Goal: Check status: Check status

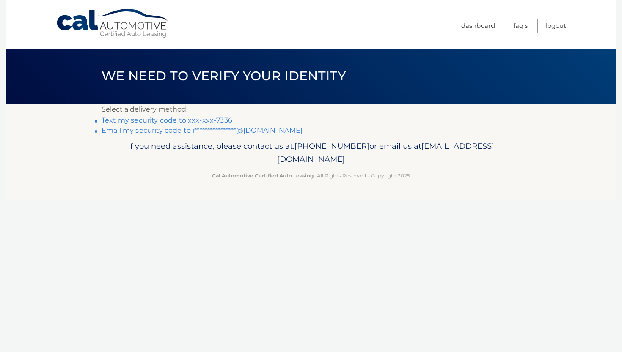
click at [389, 133] on li "**********" at bounding box center [311, 131] width 419 height 10
click at [207, 119] on link "Text my security code to xxx-xxx-7336" at bounding box center [167, 120] width 131 height 8
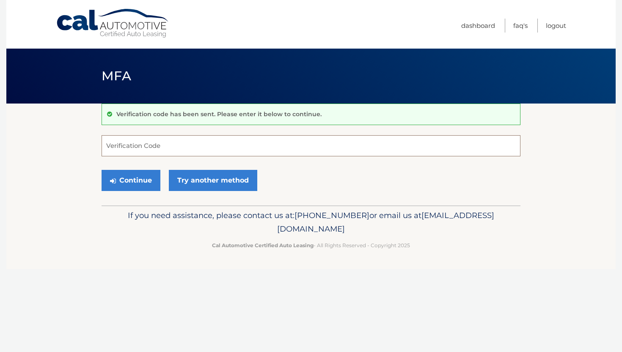
click at [292, 149] on input "Verification Code" at bounding box center [311, 145] width 419 height 21
type input "937317"
click at [137, 177] on button "Continue" at bounding box center [131, 180] width 59 height 21
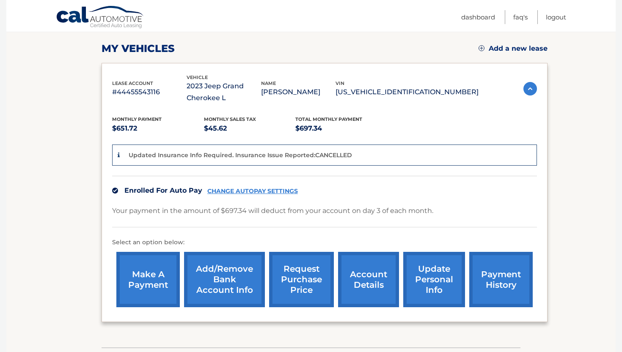
scroll to position [113, 0]
click at [499, 283] on link "payment history" at bounding box center [500, 279] width 63 height 55
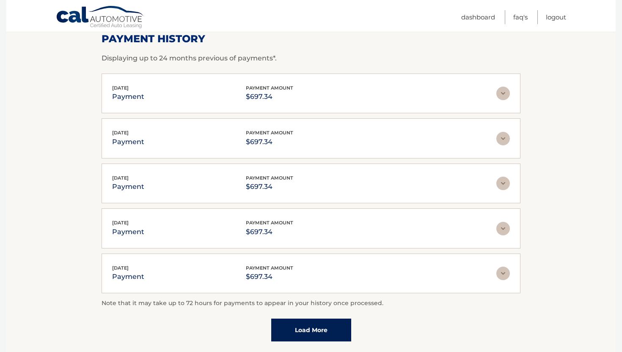
scroll to position [137, 0]
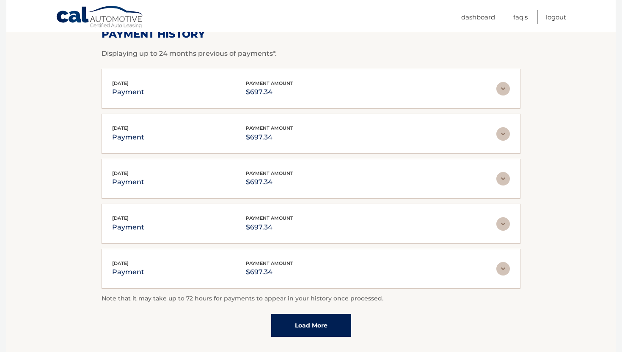
click at [311, 328] on link "Load More" at bounding box center [311, 325] width 80 height 23
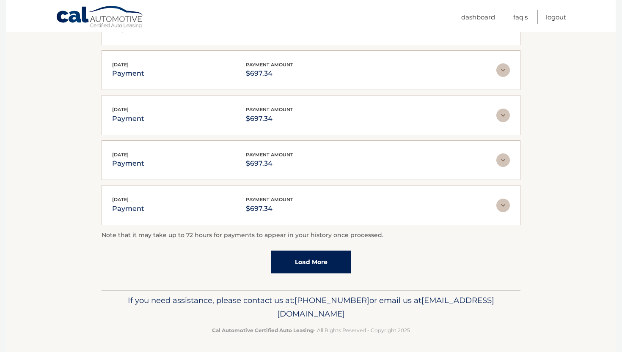
scroll to position [246, 0]
click at [300, 259] on link "Load More" at bounding box center [311, 262] width 80 height 23
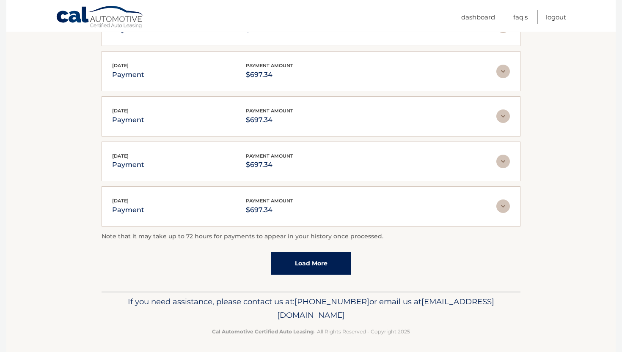
scroll to position [470, 0]
click at [311, 261] on link "Load More" at bounding box center [311, 264] width 80 height 23
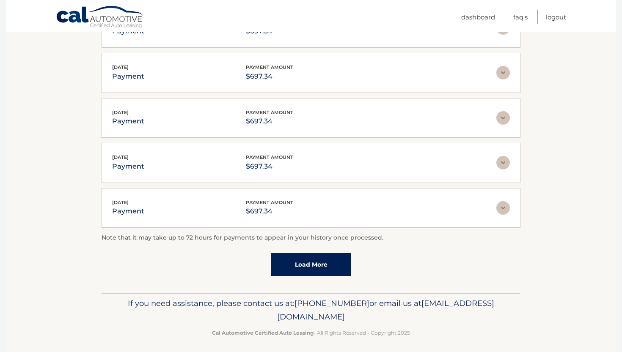
click at [305, 263] on link "Load More" at bounding box center [311, 264] width 80 height 23
click at [310, 260] on link "Load More" at bounding box center [311, 266] width 80 height 23
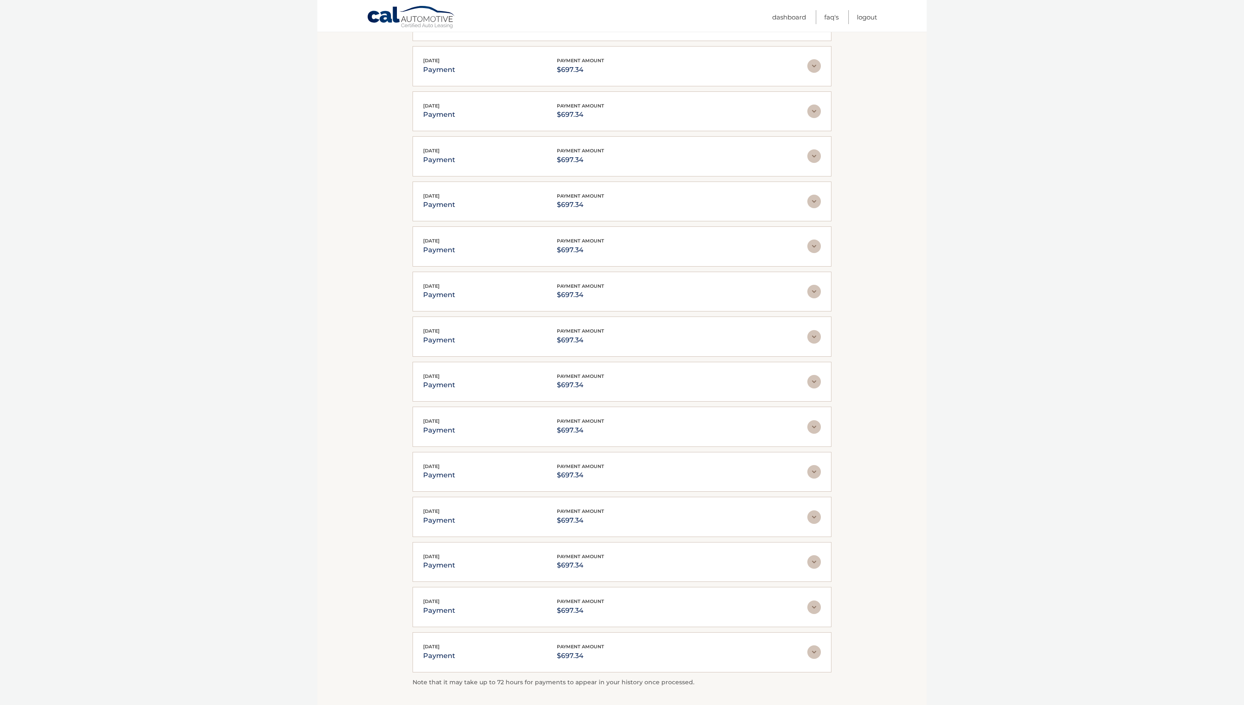
scroll to position [618, 0]
